Goal: Information Seeking & Learning: Check status

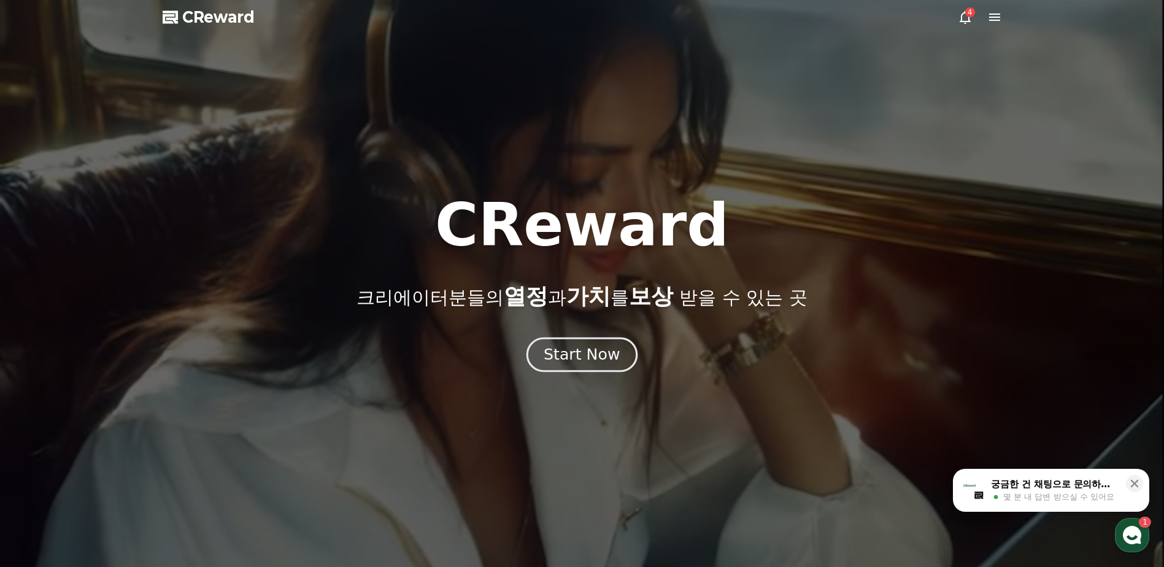
click at [565, 360] on div "Start Now" at bounding box center [582, 354] width 76 height 21
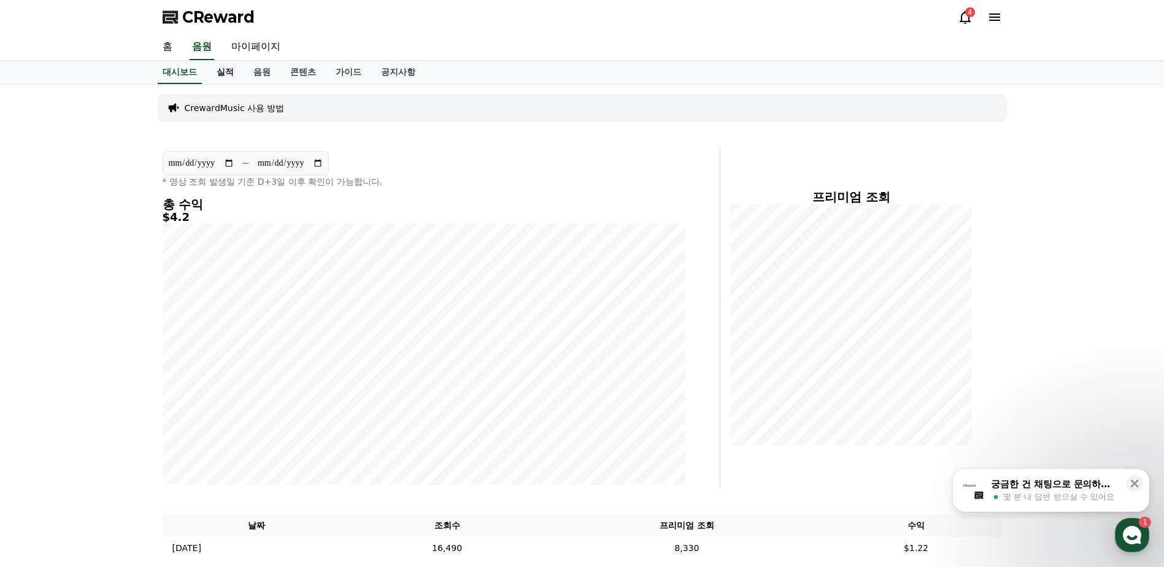
click at [219, 71] on link "실적" at bounding box center [225, 72] width 37 height 23
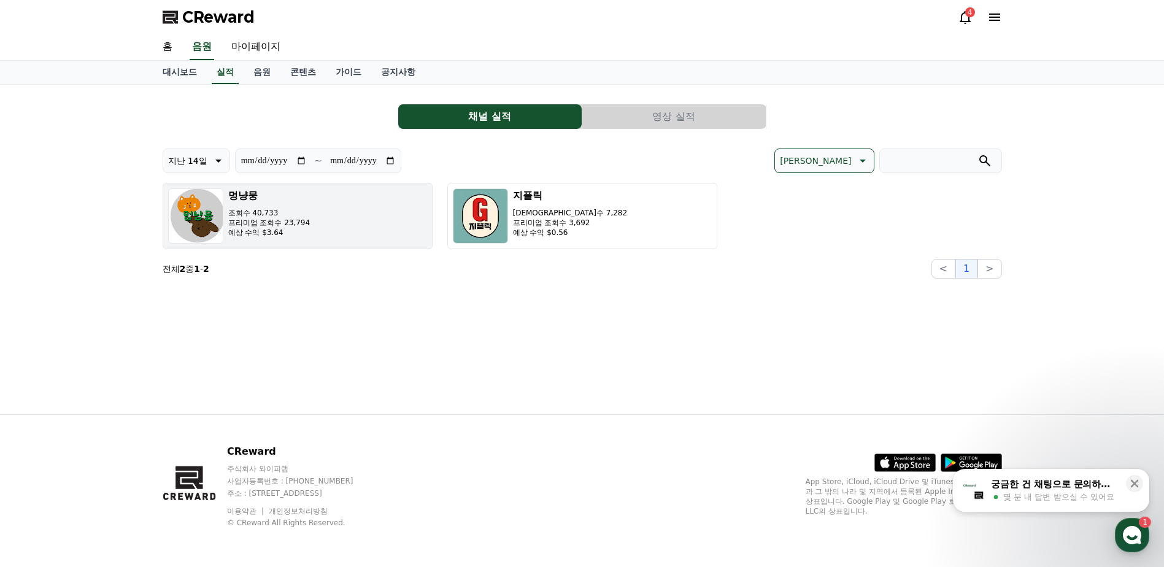
click at [350, 221] on button "멍냥뭉 조회수 40,733 프리미엄 조회수 23,794 예상 수익 $3.64" at bounding box center [298, 216] width 270 height 66
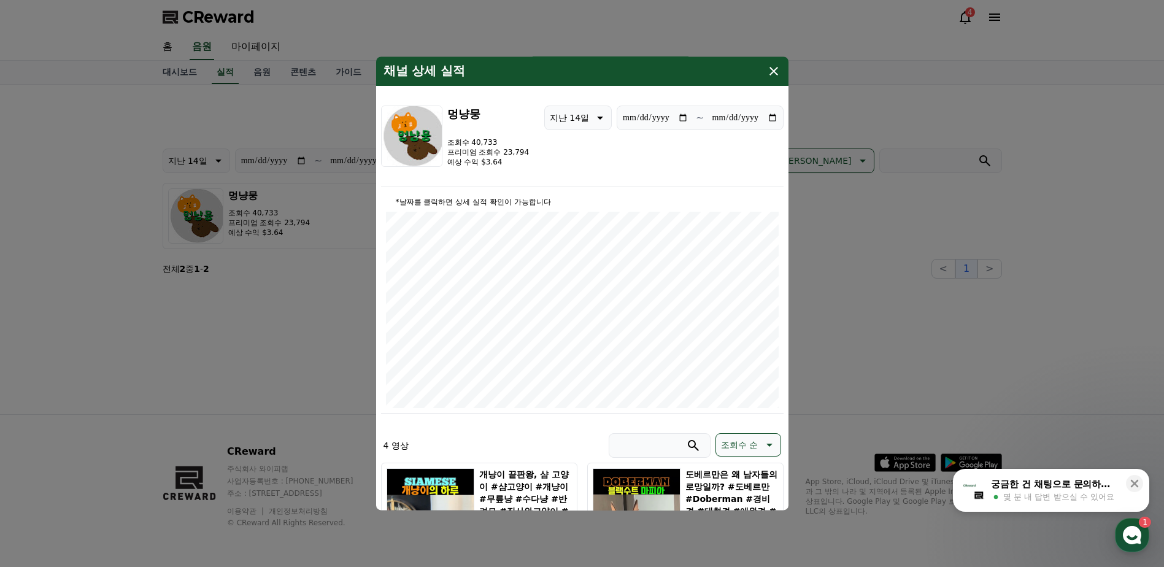
click at [771, 75] on icon "modal" at bounding box center [774, 71] width 9 height 9
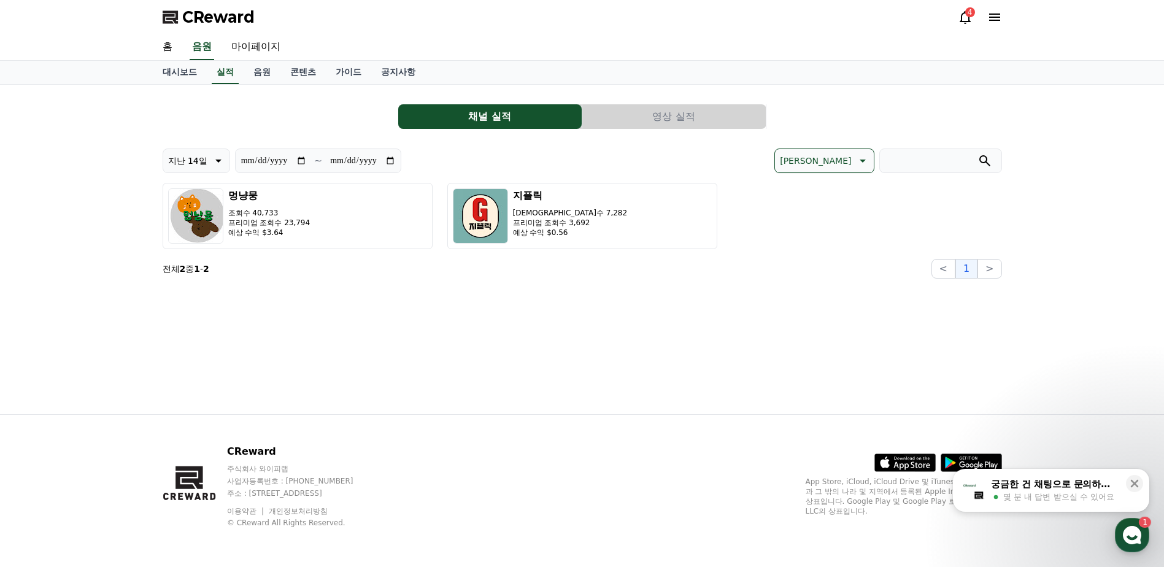
click at [721, 119] on button "영상 실적" at bounding box center [674, 116] width 184 height 25
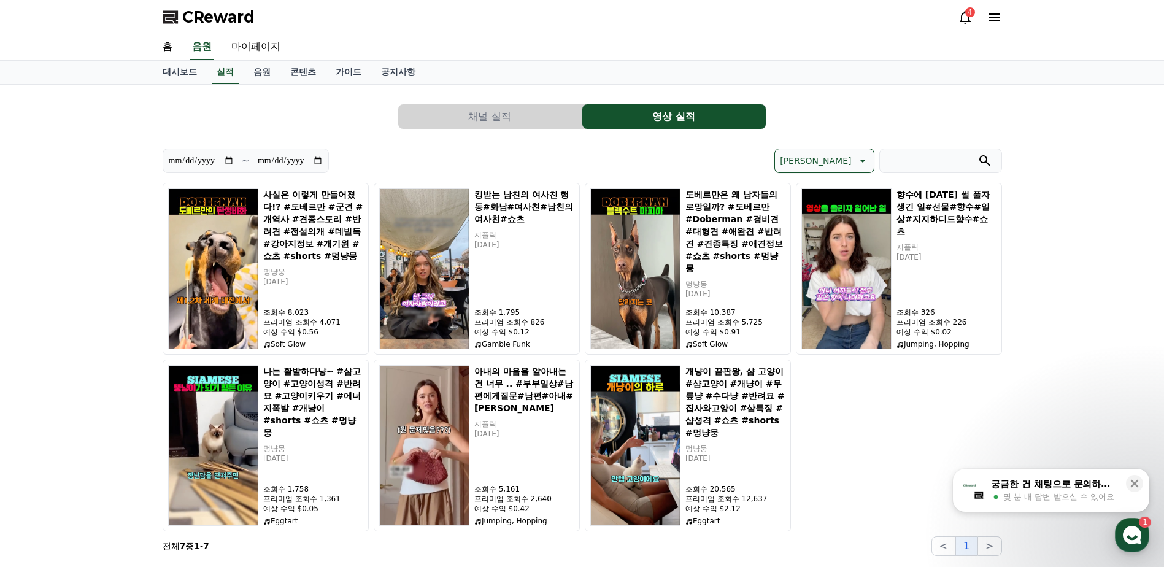
click at [482, 112] on button "채널 실적" at bounding box center [490, 116] width 184 height 25
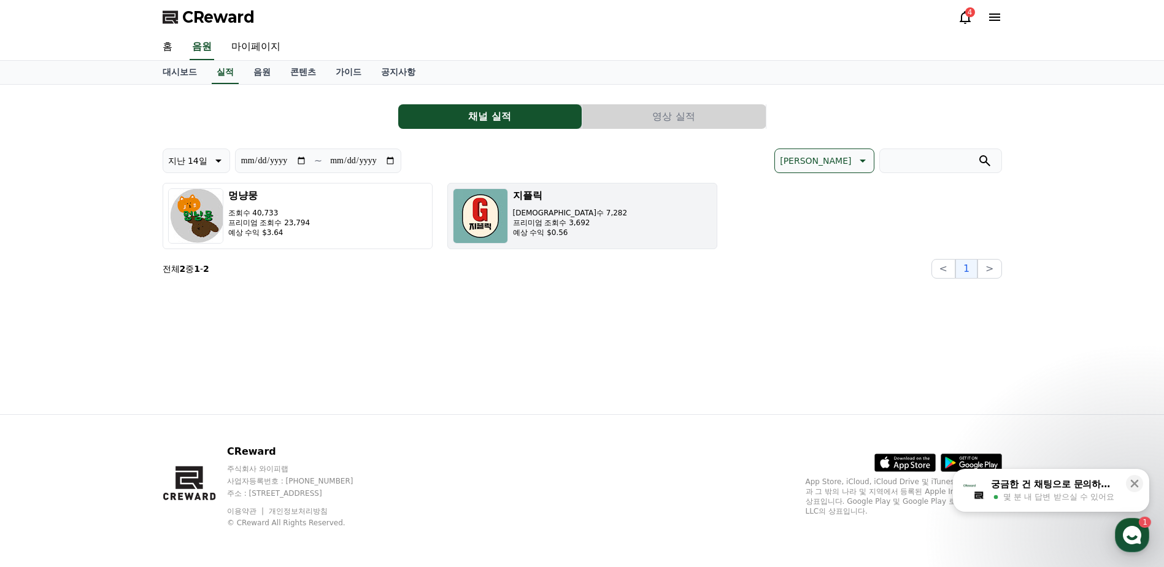
click at [596, 230] on button "지플릭 조회수 7,282 프리미엄 조회수 3,692 예상 수익 $0.56" at bounding box center [582, 216] width 270 height 66
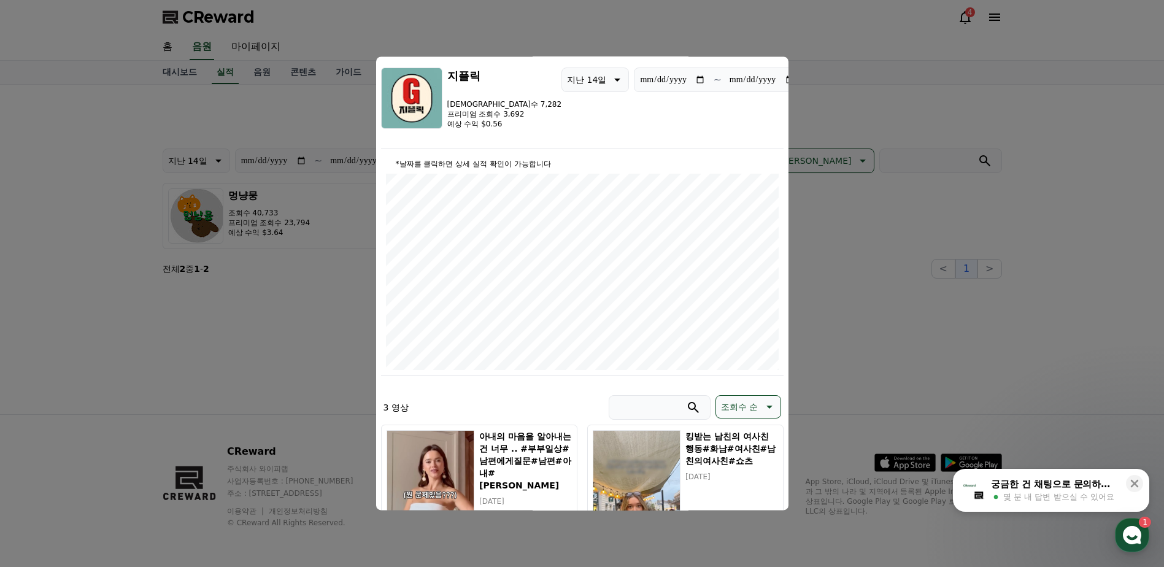
scroll to position [29, 0]
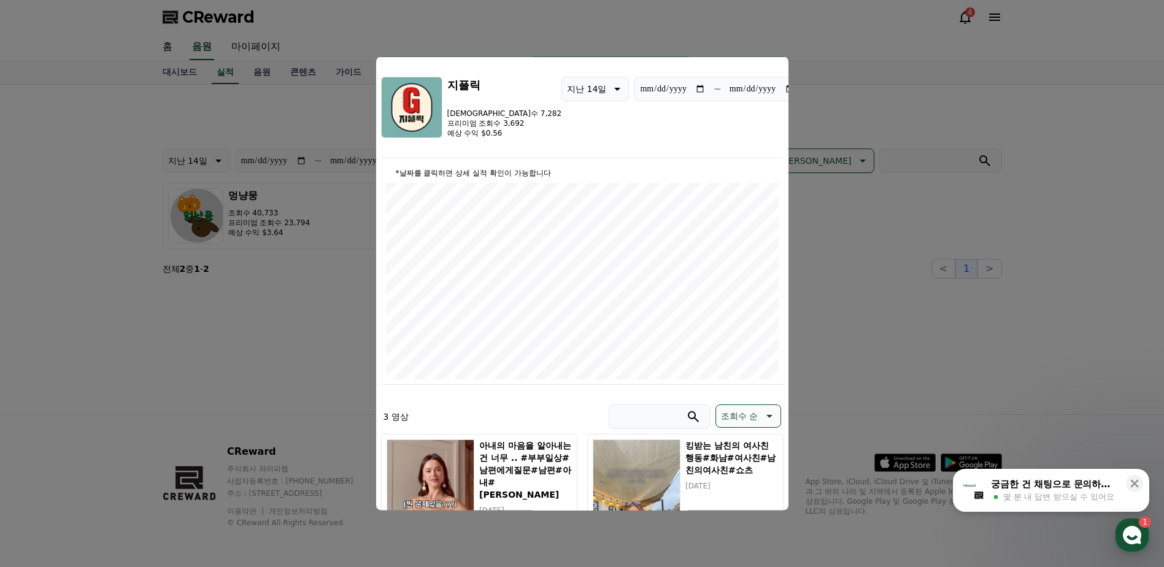
click at [77, 205] on button "close modal" at bounding box center [582, 283] width 1164 height 567
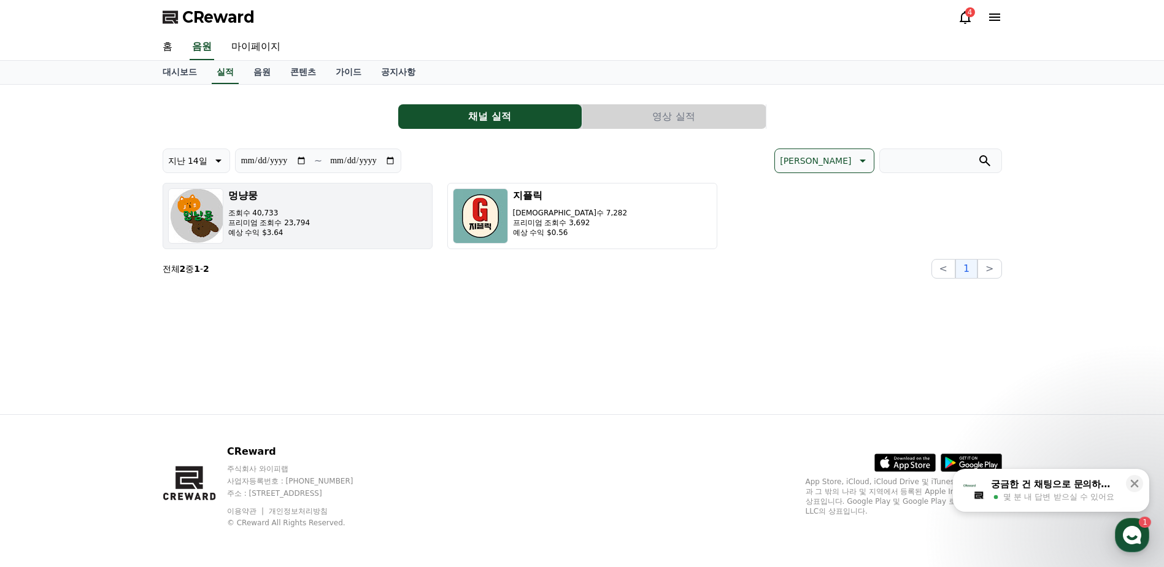
click at [246, 212] on p "조회수 40,733" at bounding box center [269, 213] width 82 height 10
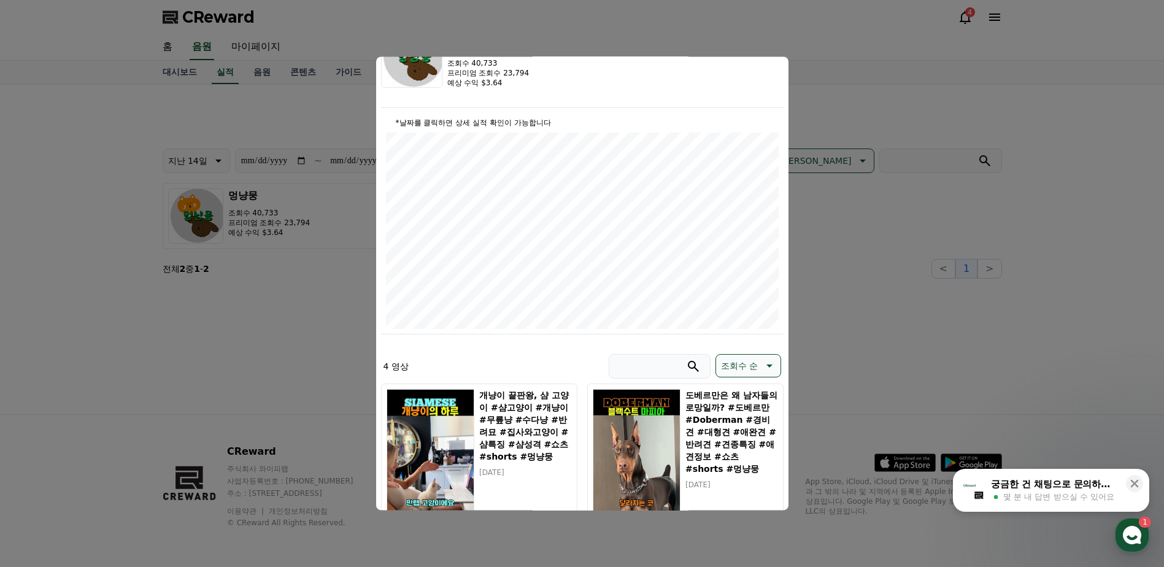
scroll to position [0, 0]
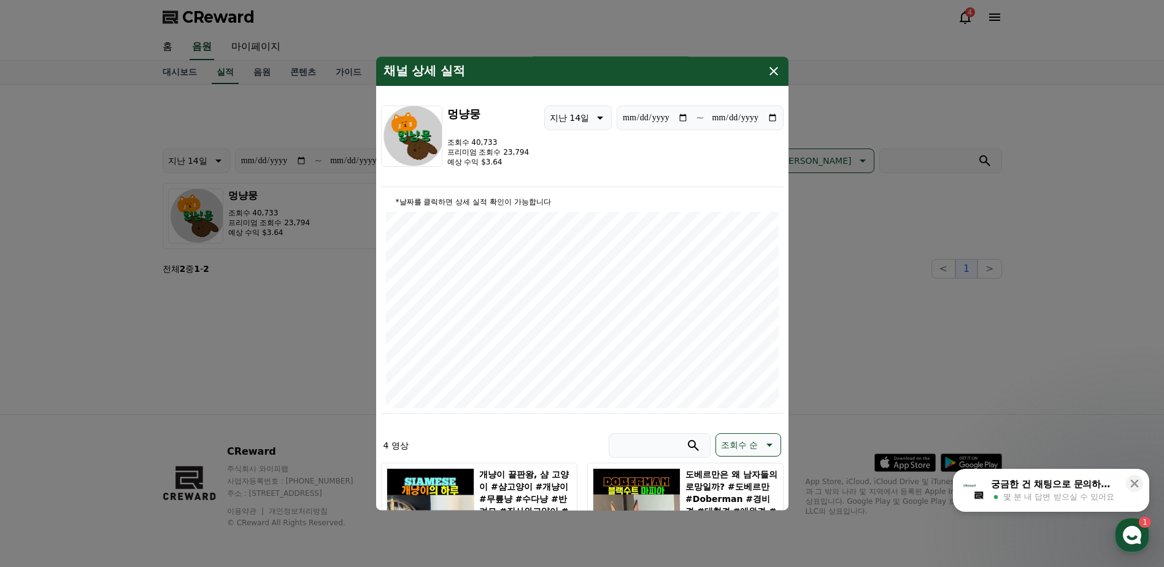
click at [772, 69] on icon "modal" at bounding box center [774, 71] width 9 height 9
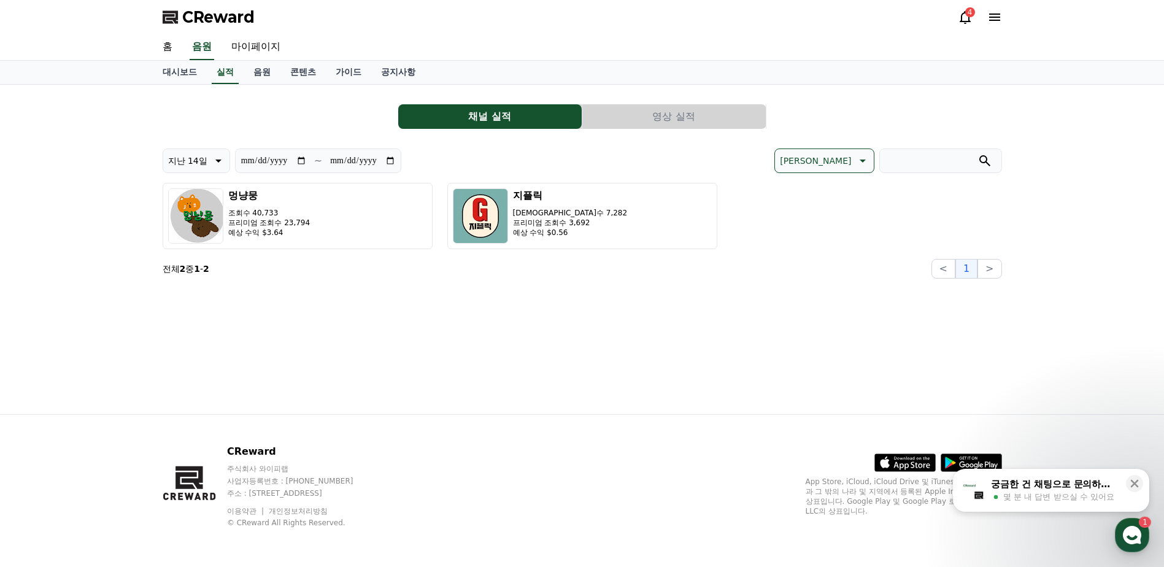
click at [665, 118] on button "영상 실적" at bounding box center [674, 116] width 184 height 25
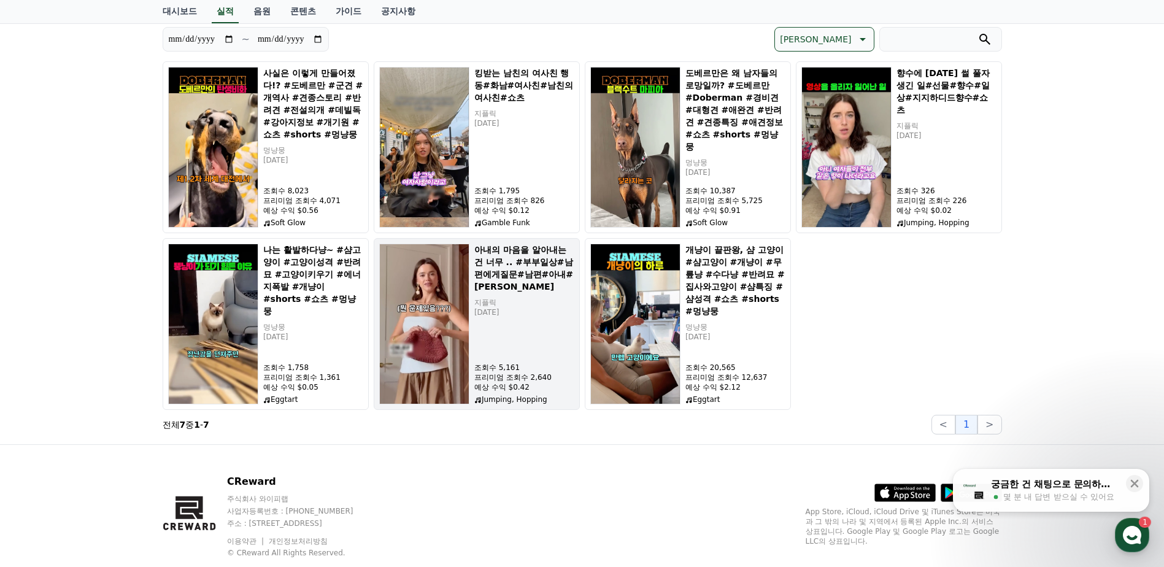
scroll to position [123, 0]
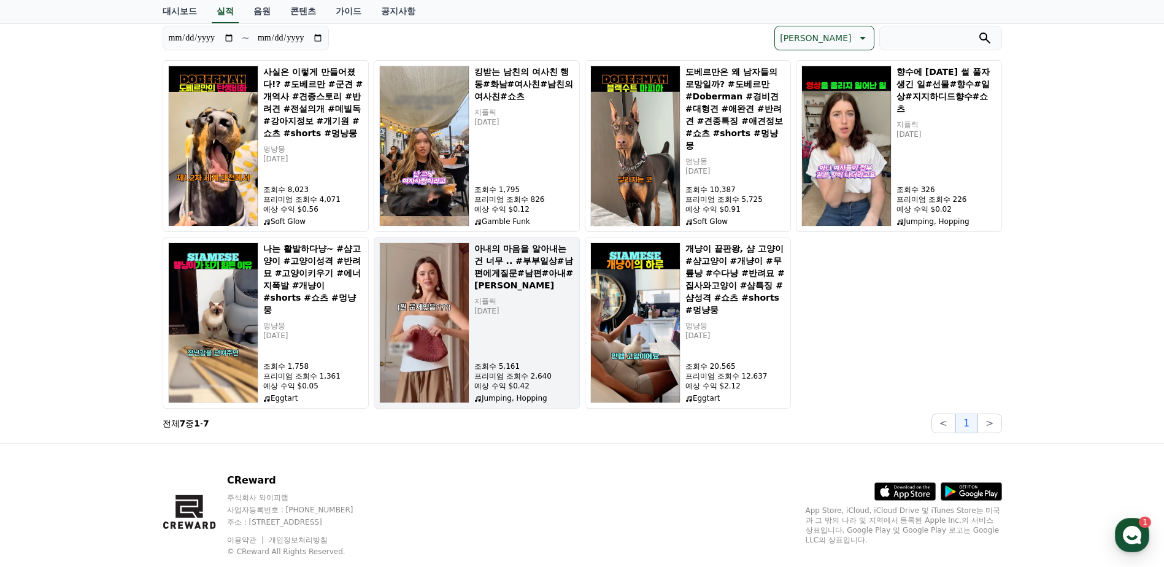
click at [500, 273] on h5 "아내의 마음을 알아내는건 너무 .. #부부일상#남편에게질문#남편#아내#[PERSON_NAME]" at bounding box center [524, 266] width 100 height 49
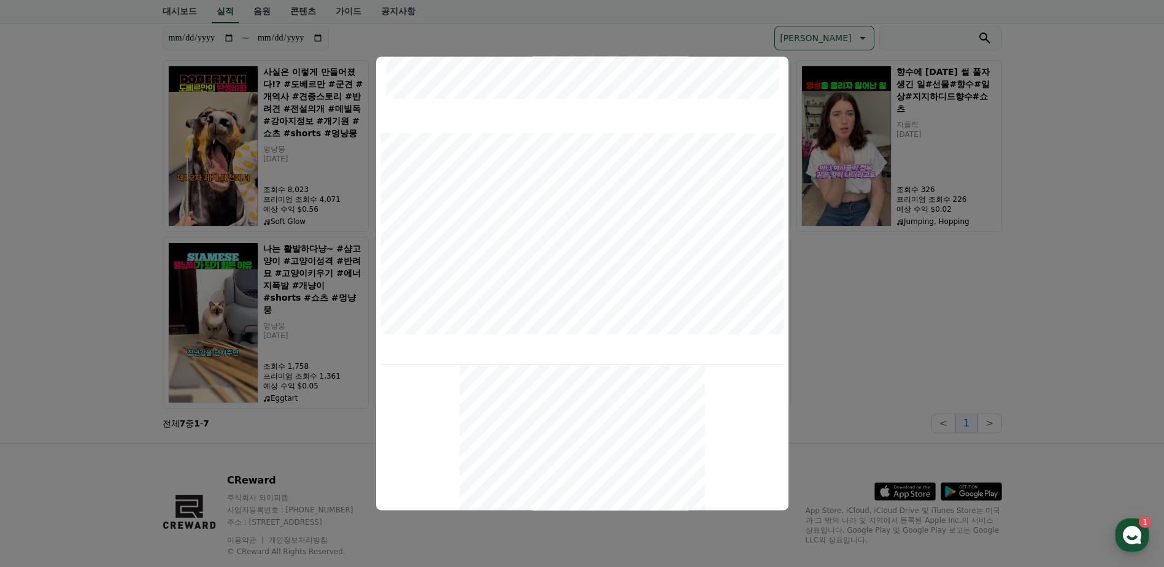
scroll to position [422, 0]
click at [869, 172] on button "close modal" at bounding box center [582, 283] width 1164 height 567
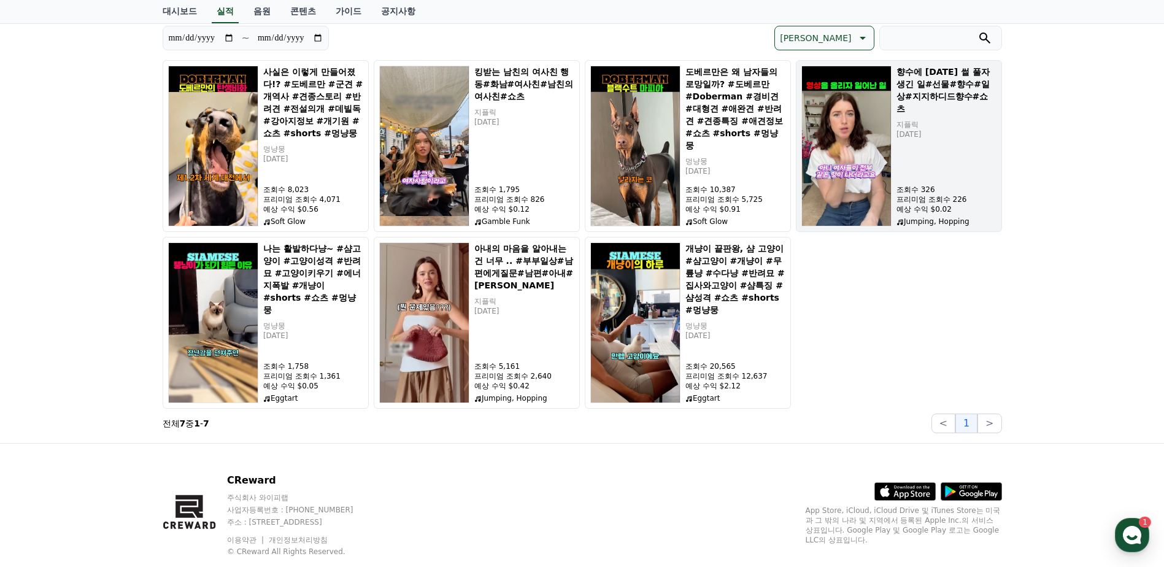
click at [855, 166] on img "button" at bounding box center [847, 146] width 90 height 161
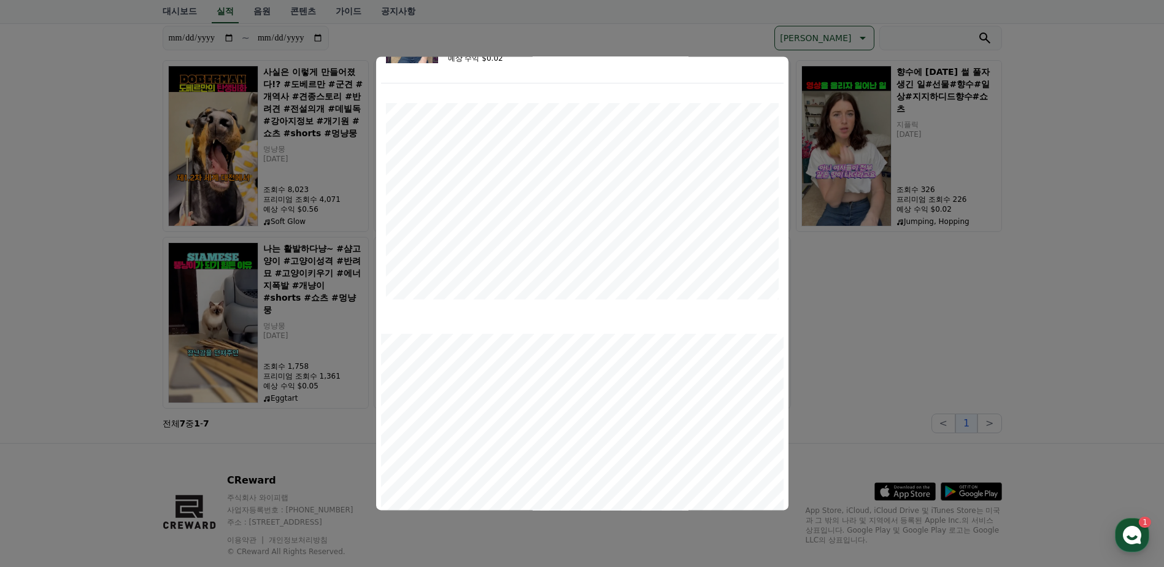
scroll to position [0, 0]
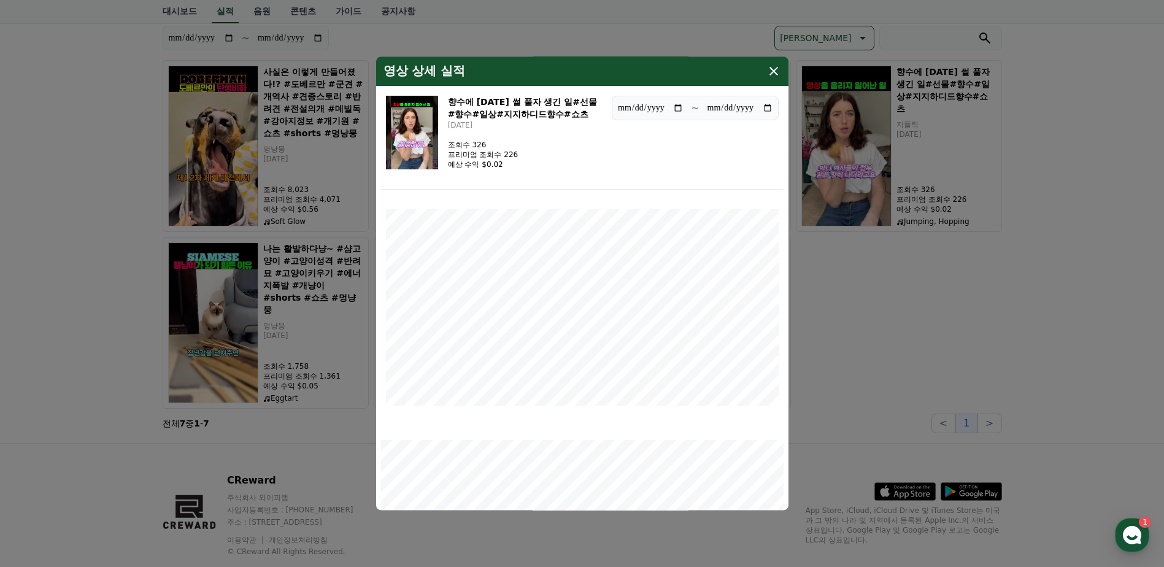
click at [776, 64] on icon "modal" at bounding box center [774, 71] width 15 height 15
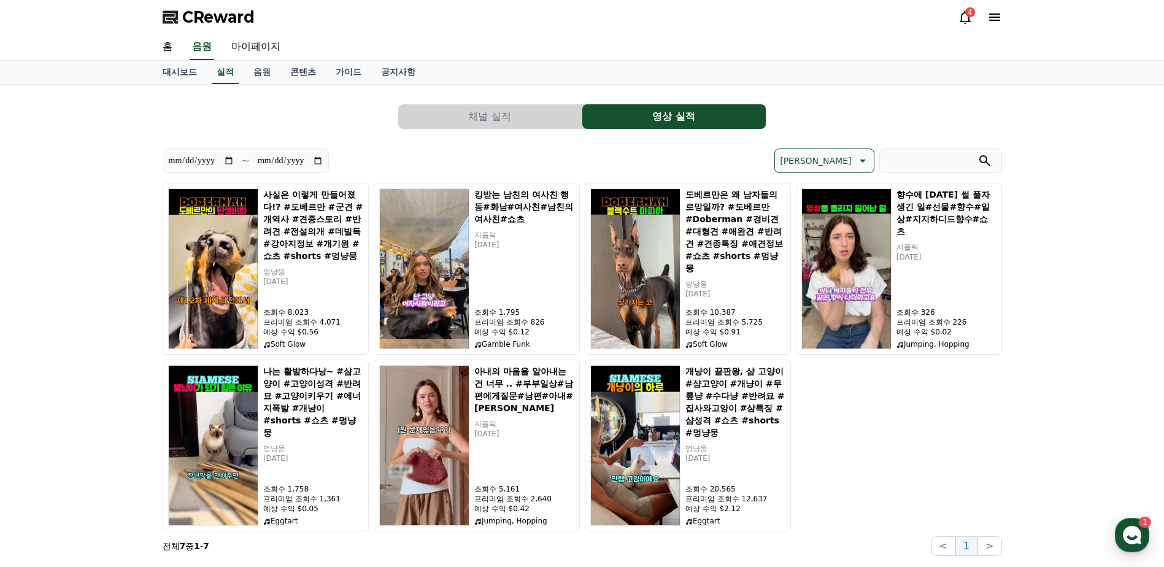
click at [991, 12] on icon at bounding box center [995, 17] width 15 height 15
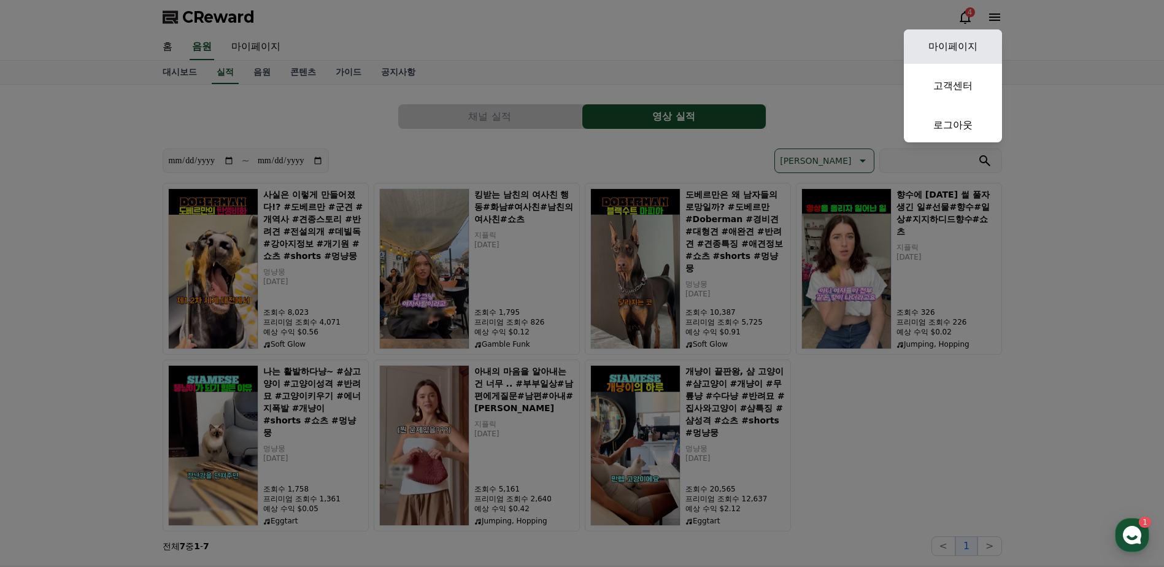
click at [948, 37] on link "마이페이지" at bounding box center [953, 46] width 98 height 34
select select "**********"
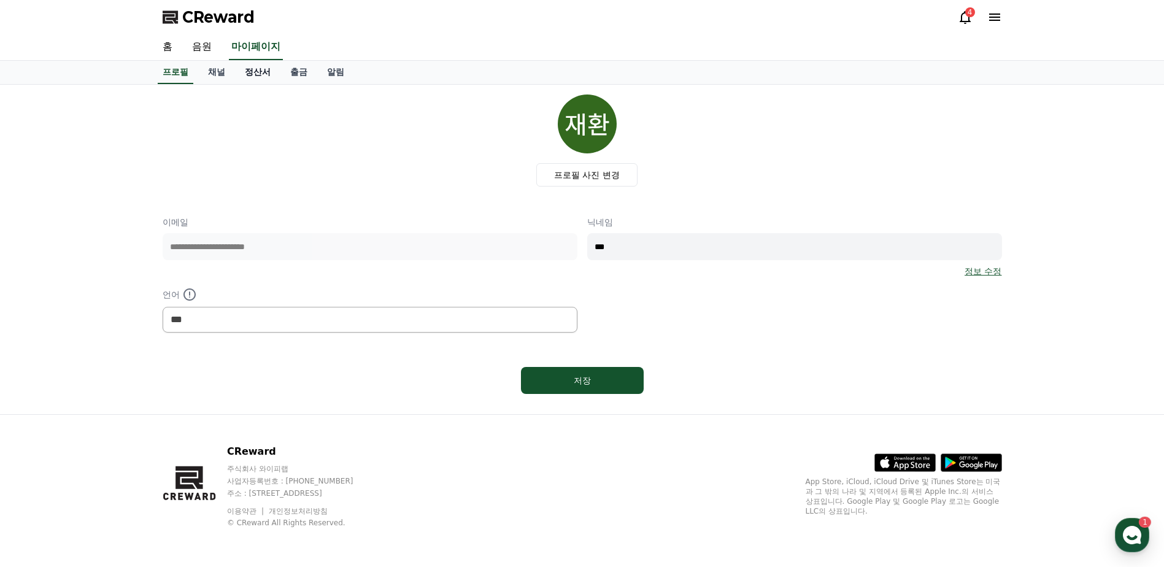
click at [247, 75] on link "정산서" at bounding box center [257, 72] width 45 height 23
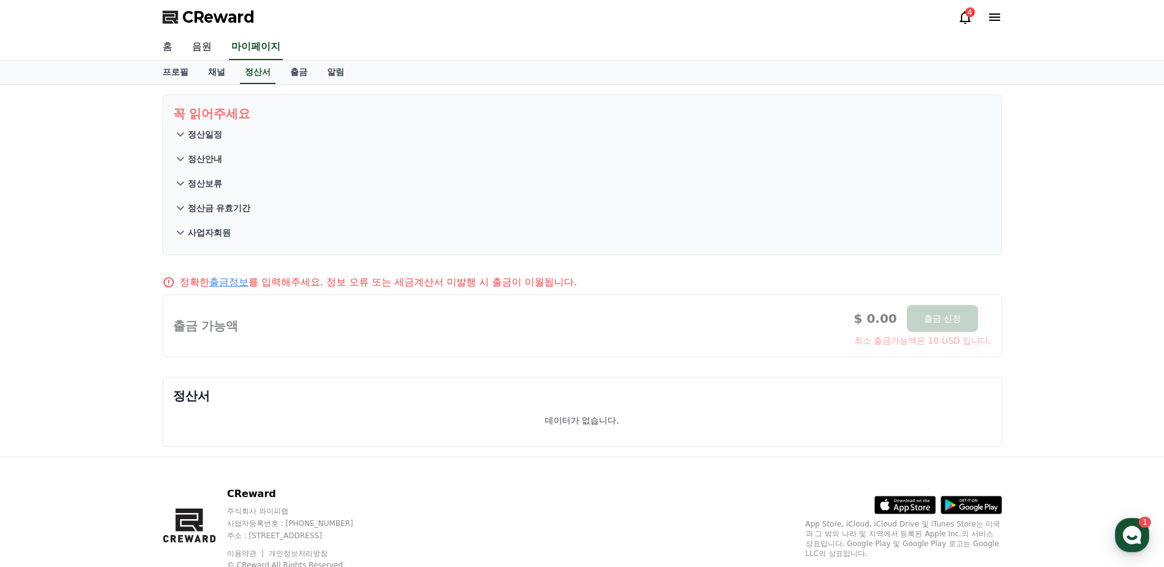
click at [166, 45] on link "홈" at bounding box center [167, 47] width 29 height 26
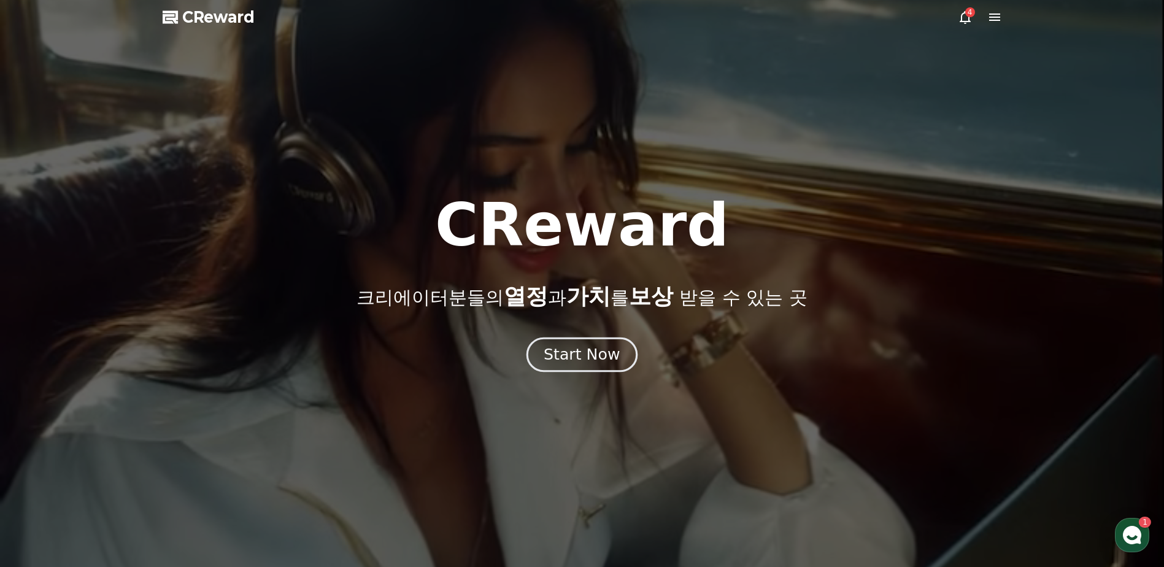
click at [589, 354] on div "Start Now" at bounding box center [582, 354] width 76 height 21
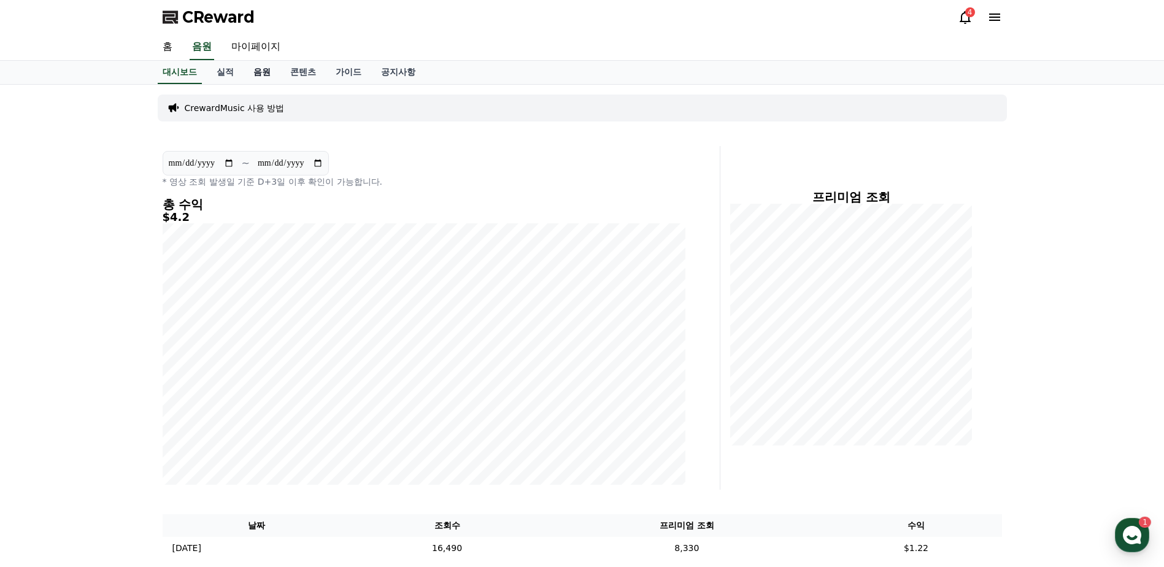
click at [271, 72] on link "음원" at bounding box center [262, 72] width 37 height 23
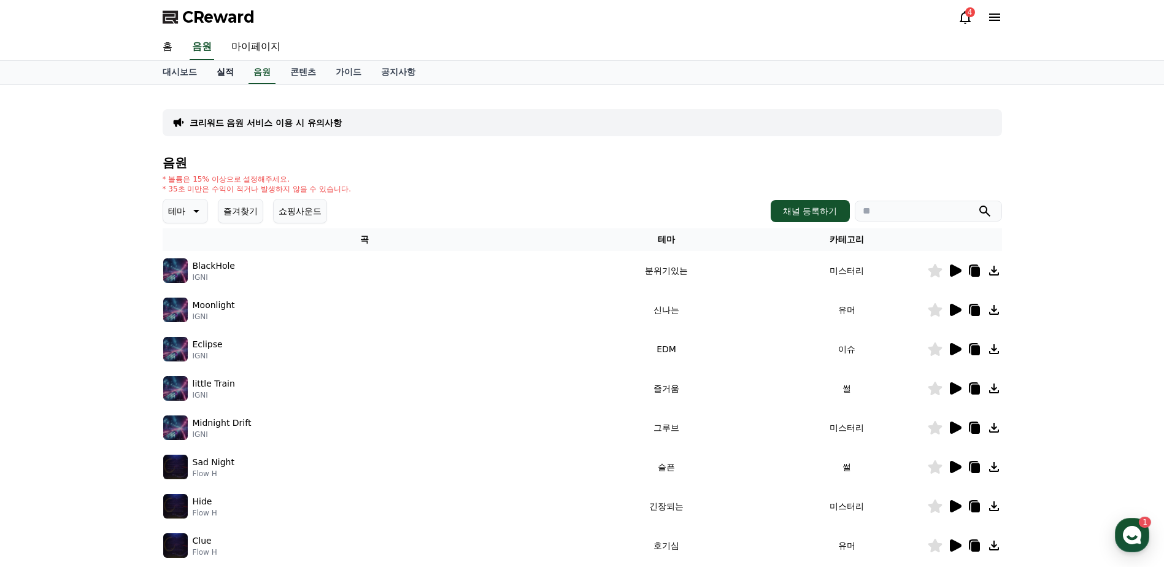
click at [229, 76] on link "실적" at bounding box center [225, 72] width 37 height 23
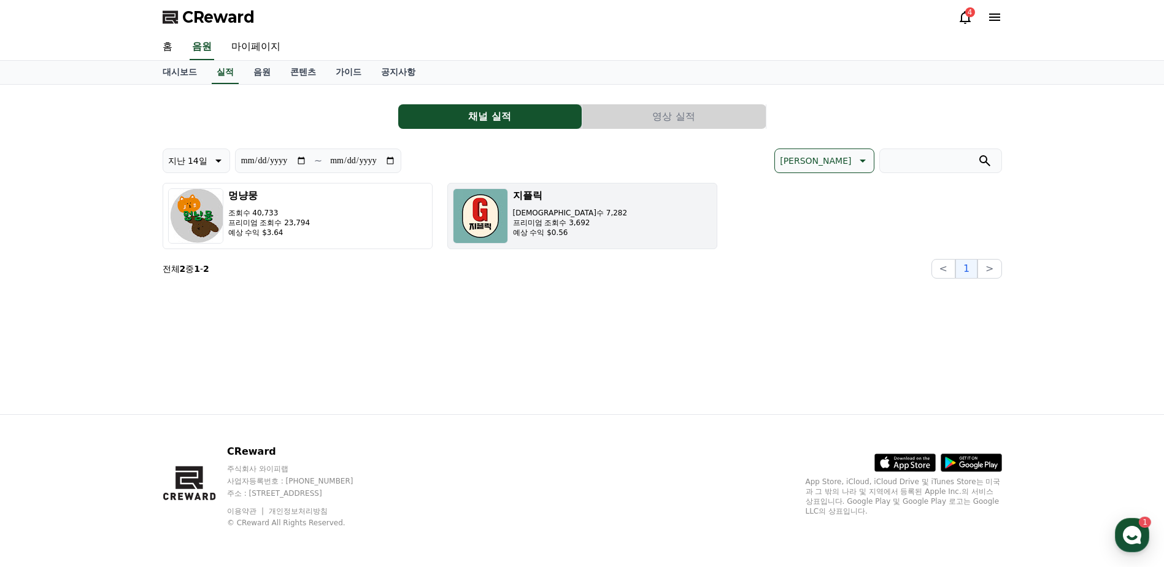
click at [486, 221] on img "button" at bounding box center [480, 215] width 55 height 55
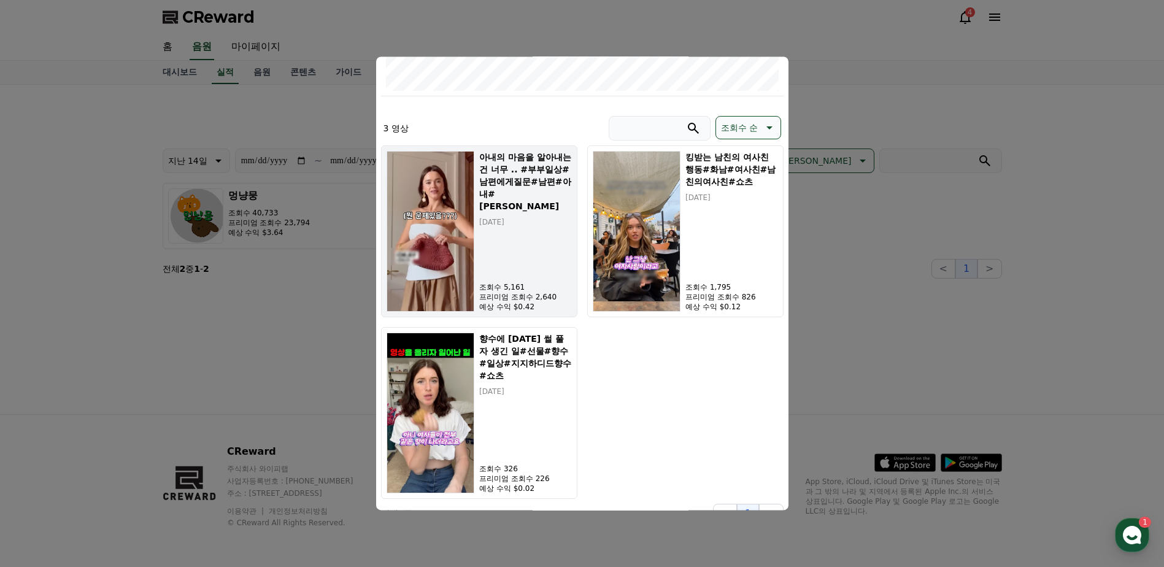
scroll to position [336, 0]
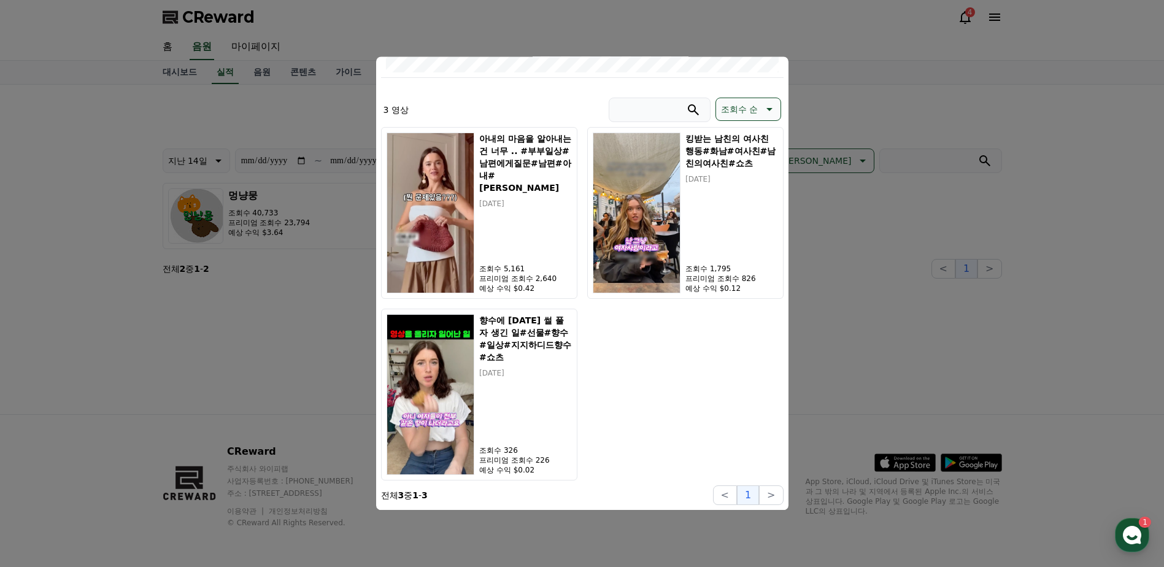
click at [848, 244] on button "close modal" at bounding box center [582, 283] width 1164 height 567
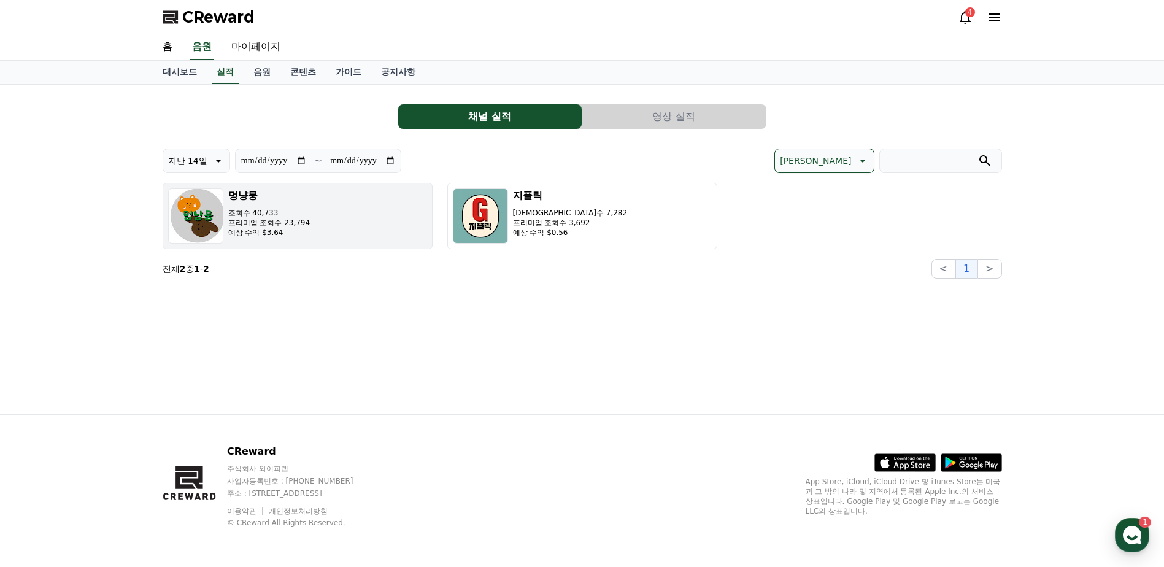
click at [288, 223] on p "프리미엄 조회수 23,794" at bounding box center [269, 223] width 82 height 10
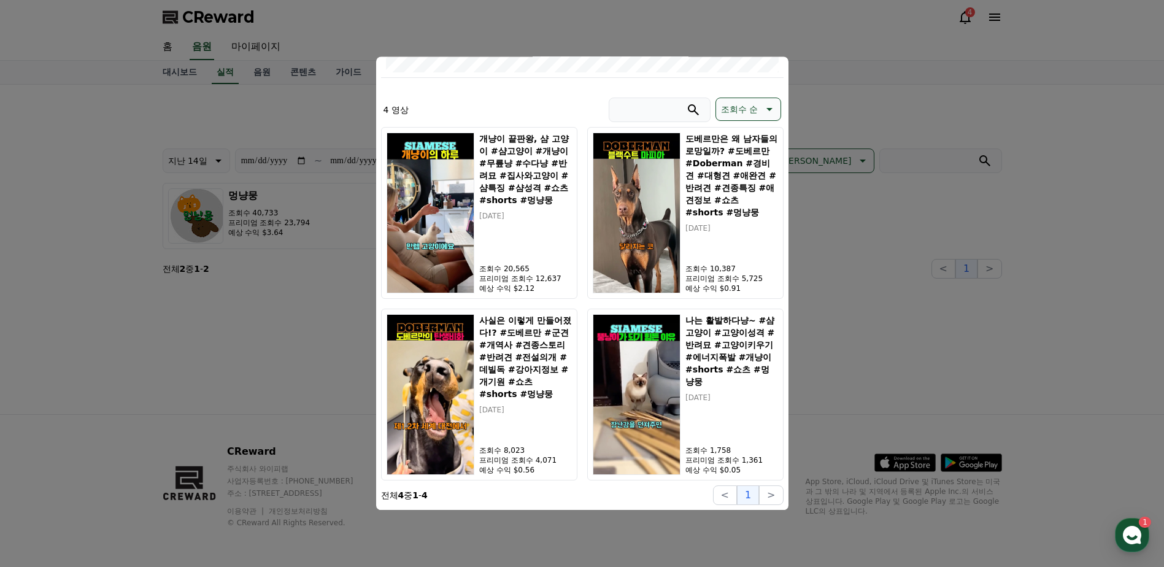
click at [853, 71] on button "close modal" at bounding box center [582, 283] width 1164 height 567
